Goal: Information Seeking & Learning: Learn about a topic

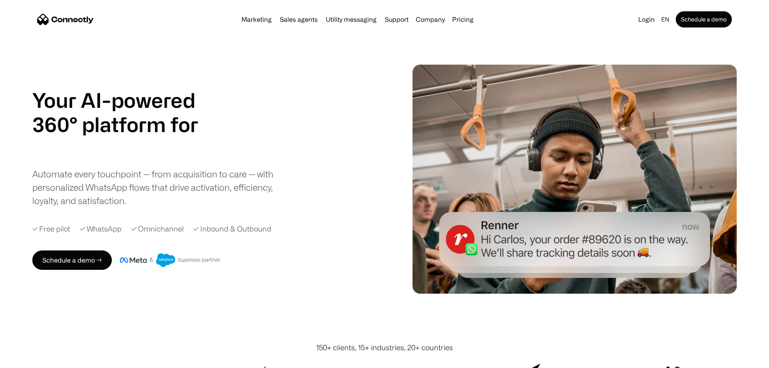
click at [97, 189] on div "Automate every touchpoint — from acquisition to care — with personalized WhatsA…" at bounding box center [159, 187] width 254 height 40
drag, startPoint x: 106, startPoint y: 185, endPoint x: 146, endPoint y: 189, distance: 40.2
click at [146, 189] on div "Automate every touchpoint — from acquisition to care — with personalized WhatsA…" at bounding box center [159, 187] width 254 height 40
click at [22, 284] on div "Your AI-powered 360° platform for sales agents support utility sales agents Sli…" at bounding box center [384, 179] width 769 height 229
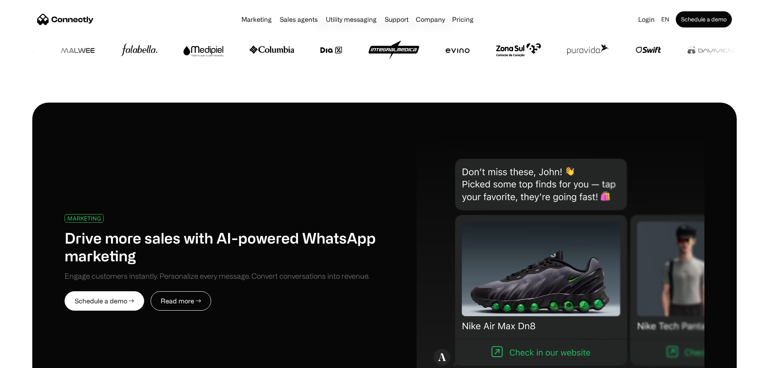
scroll to position [363, 0]
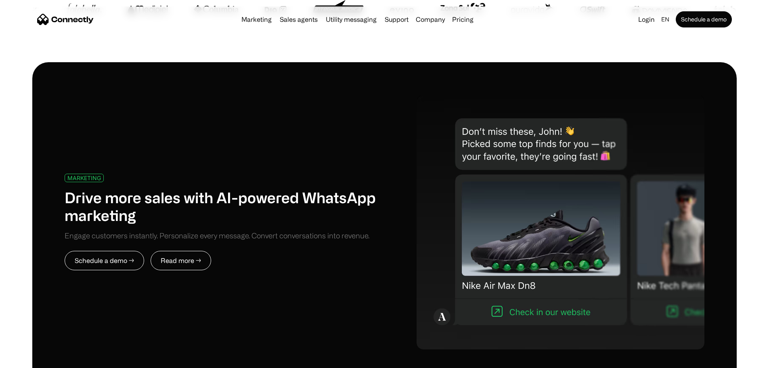
click at [118, 251] on link "Schedule a demo →" at bounding box center [105, 260] width 80 height 19
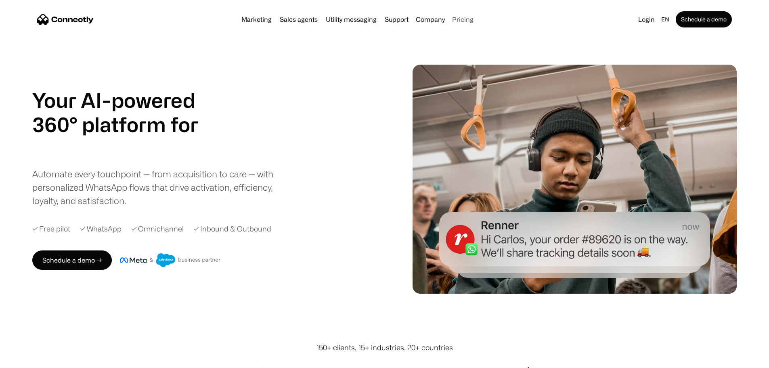
click at [477, 23] on link "Pricing" at bounding box center [463, 19] width 28 height 6
click at [287, 23] on link "Sales agents" at bounding box center [299, 19] width 44 height 6
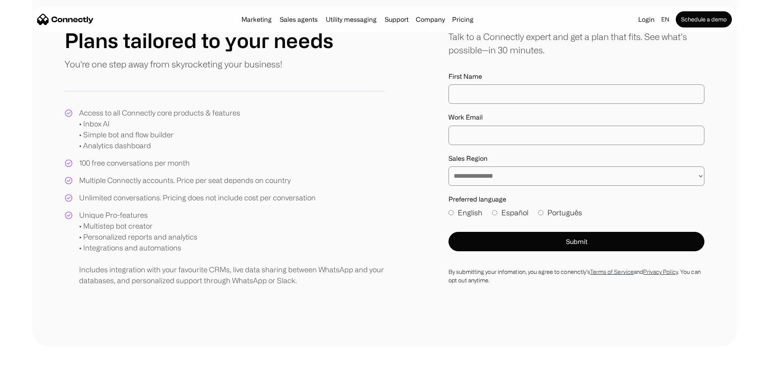
scroll to position [121, 0]
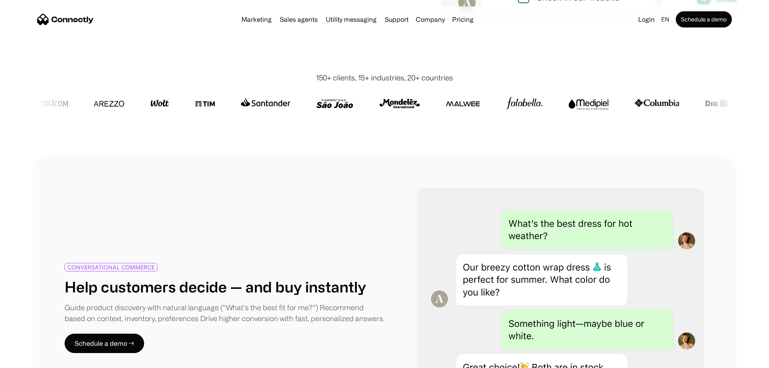
scroll to position [242, 0]
